Goal: Task Accomplishment & Management: Use online tool/utility

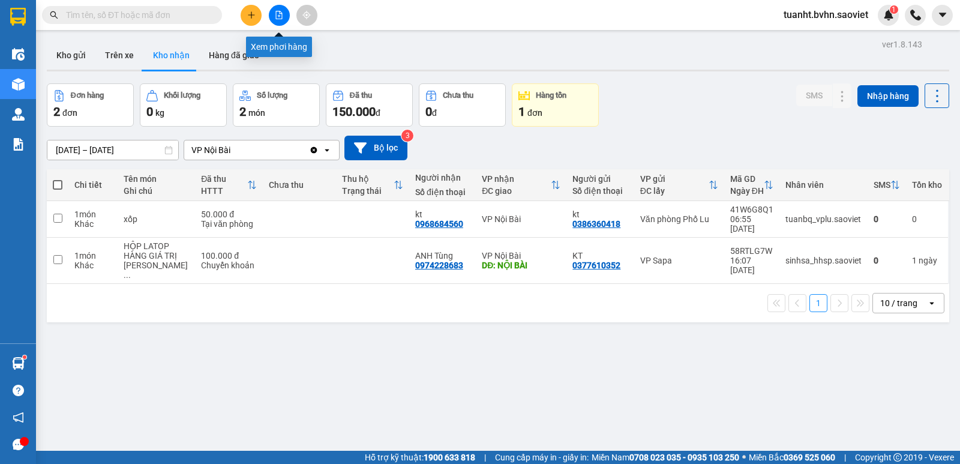
click at [278, 12] on icon "file-add" at bounding box center [279, 15] width 8 height 8
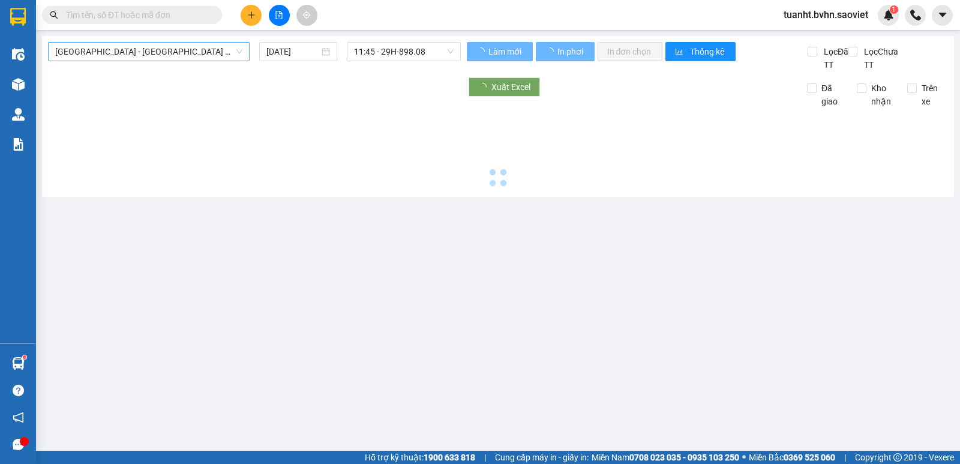
click at [154, 49] on span "[GEOGRAPHIC_DATA] - [GEOGRAPHIC_DATA] (Cabin)" at bounding box center [148, 52] width 187 height 18
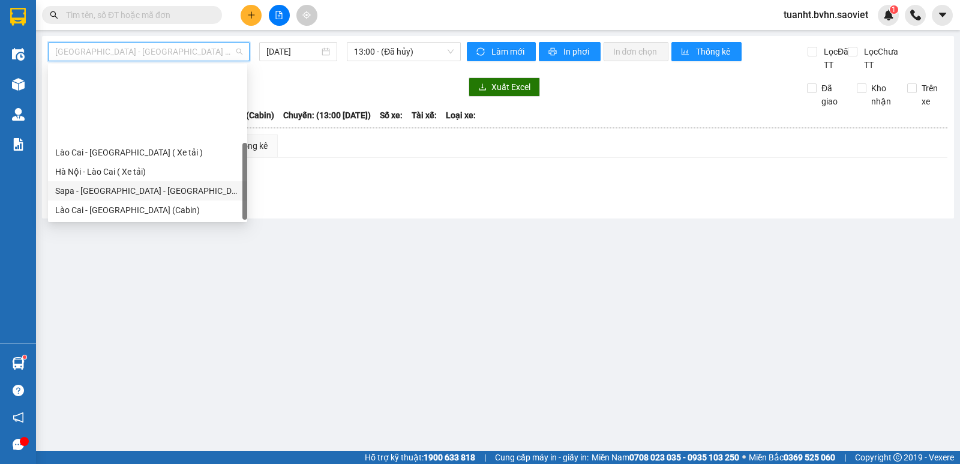
scroll to position [96, 0]
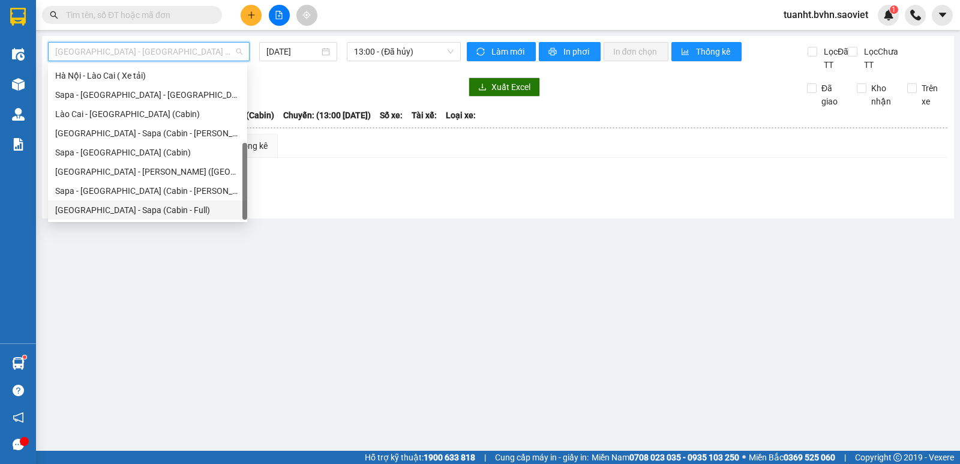
click at [173, 208] on div "[GEOGRAPHIC_DATA] - Sapa (Cabin - Full)" at bounding box center [147, 209] width 185 height 13
type input "[DATE]"
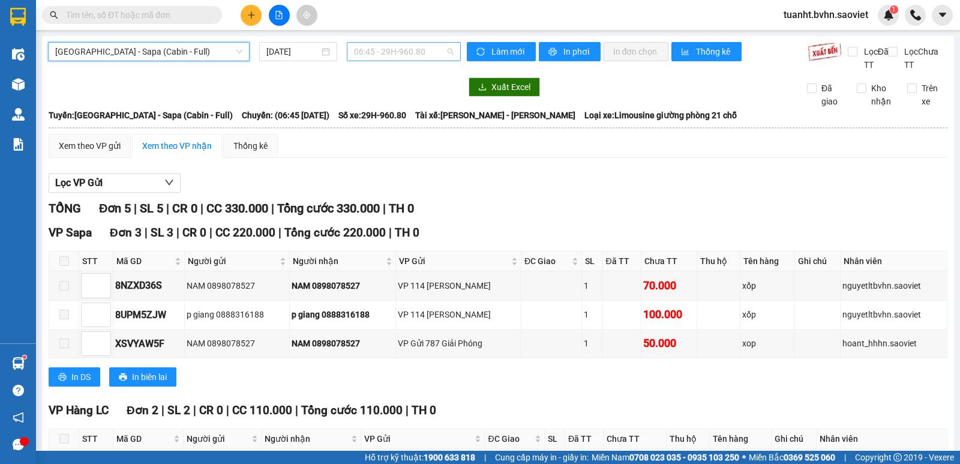
click at [368, 55] on span "06:45 - 29H-960.80" at bounding box center [403, 52] width 99 height 18
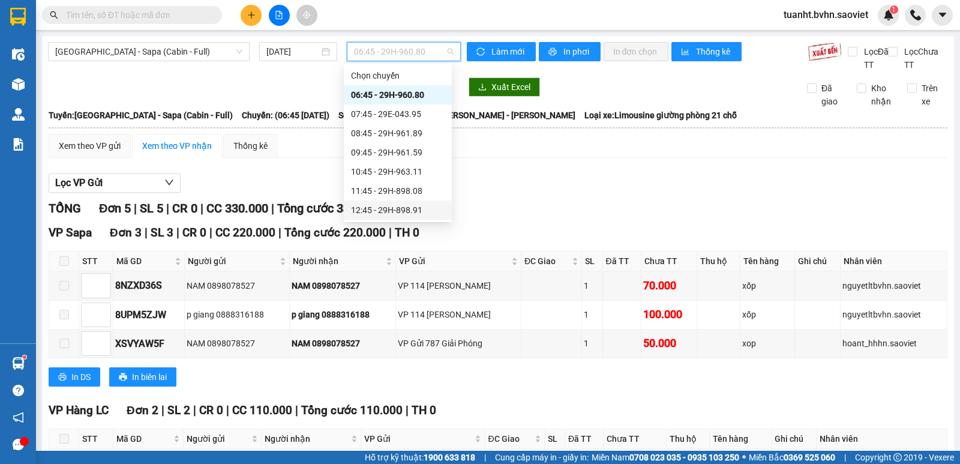
click at [415, 214] on div "12:45 - 29H-898.91" at bounding box center [398, 209] width 94 height 13
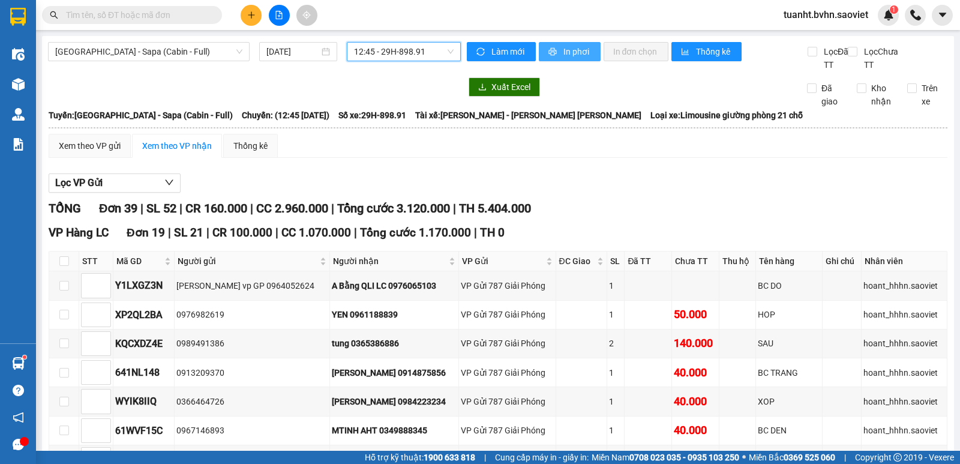
click at [550, 52] on icon "printer" at bounding box center [552, 51] width 8 height 8
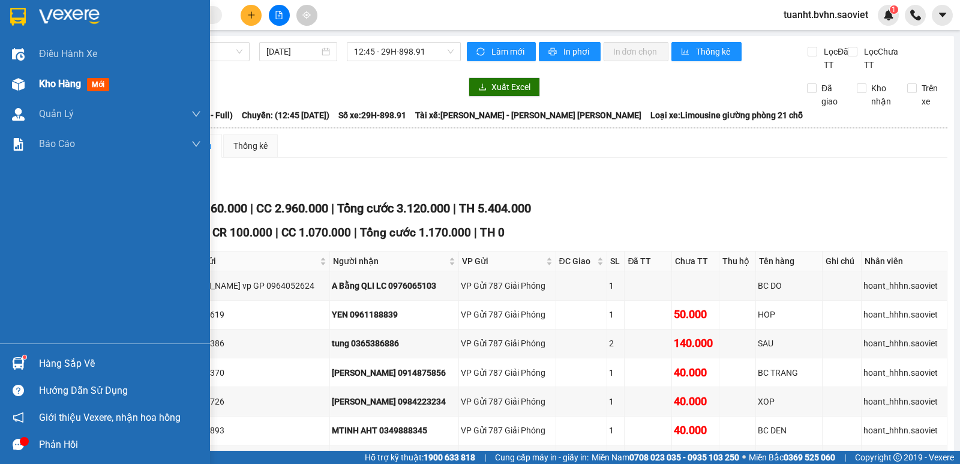
click at [20, 82] on img at bounding box center [18, 84] width 13 height 13
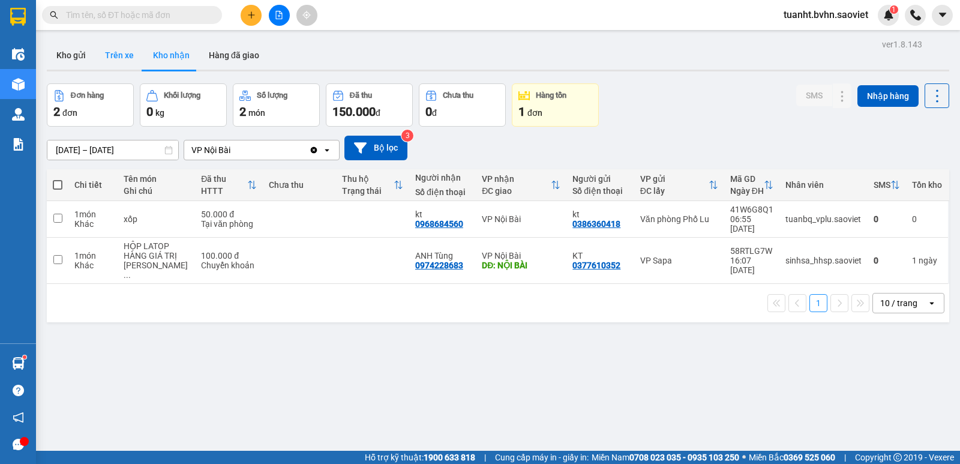
click at [116, 57] on button "Trên xe" at bounding box center [119, 55] width 48 height 29
